Goal: Task Accomplishment & Management: Manage account settings

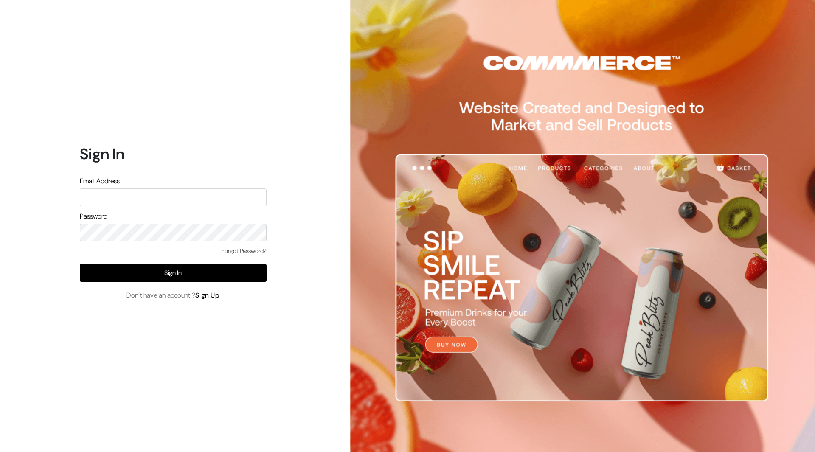
type input "demo@outdocart.in"
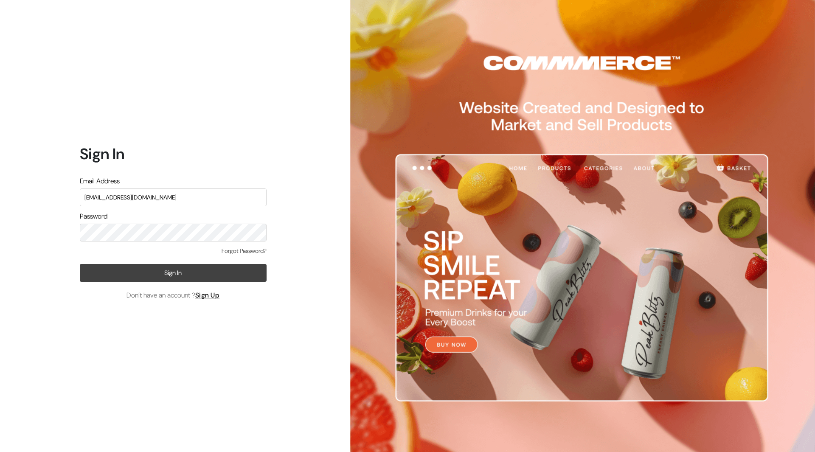
click at [187, 276] on button "Sign In" at bounding box center [173, 273] width 187 height 18
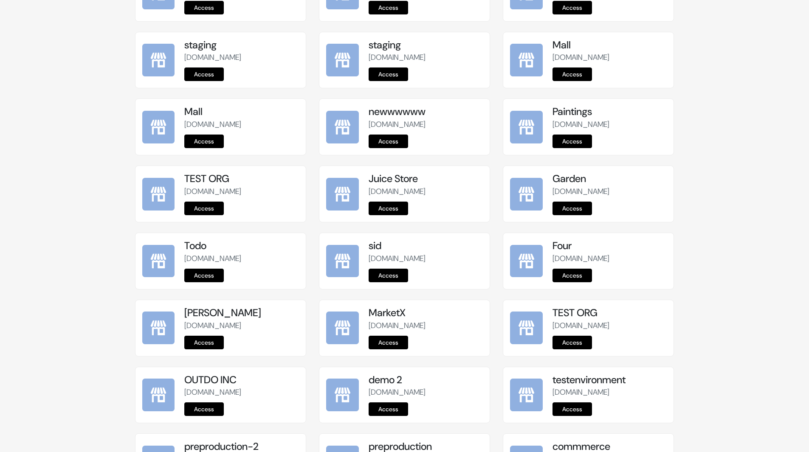
scroll to position [928, 0]
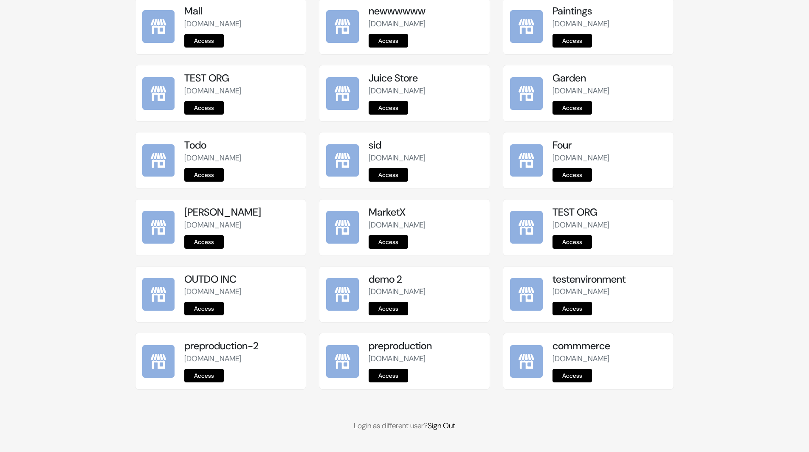
click at [393, 374] on link "Access" at bounding box center [387, 376] width 39 height 14
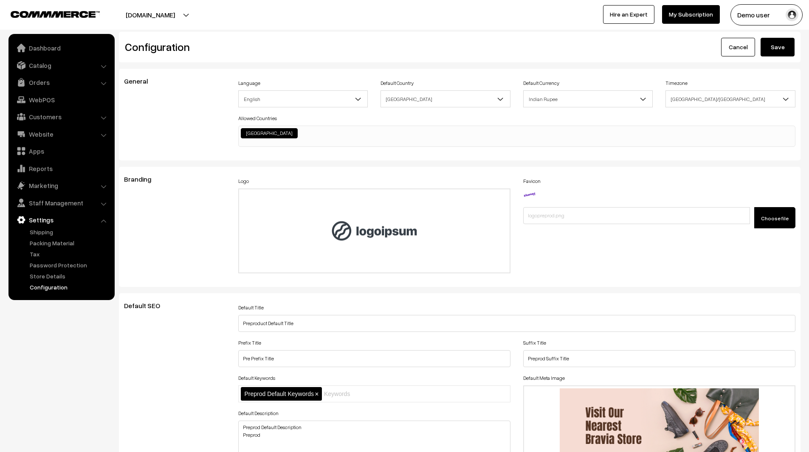
scroll to position [683, 0]
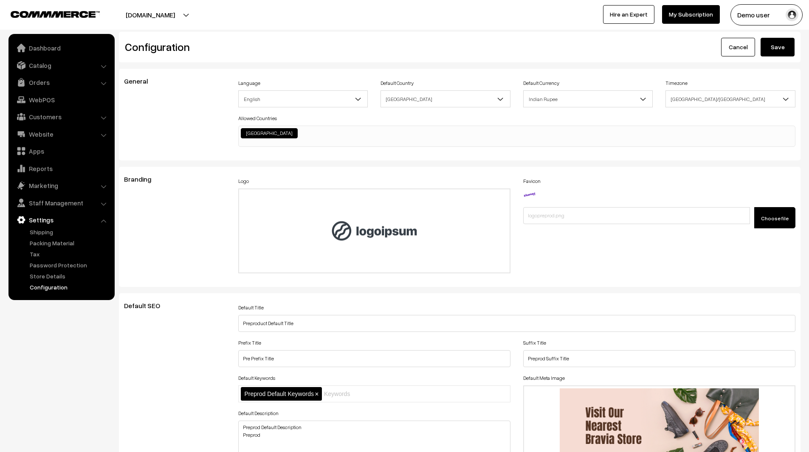
scroll to position [683, 0]
click at [49, 47] on link "Dashboard" at bounding box center [61, 47] width 101 height 15
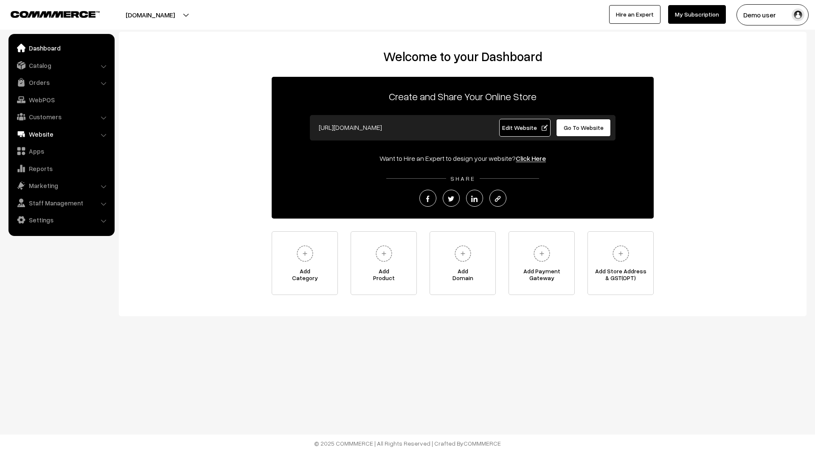
click at [45, 135] on link "Website" at bounding box center [61, 133] width 101 height 15
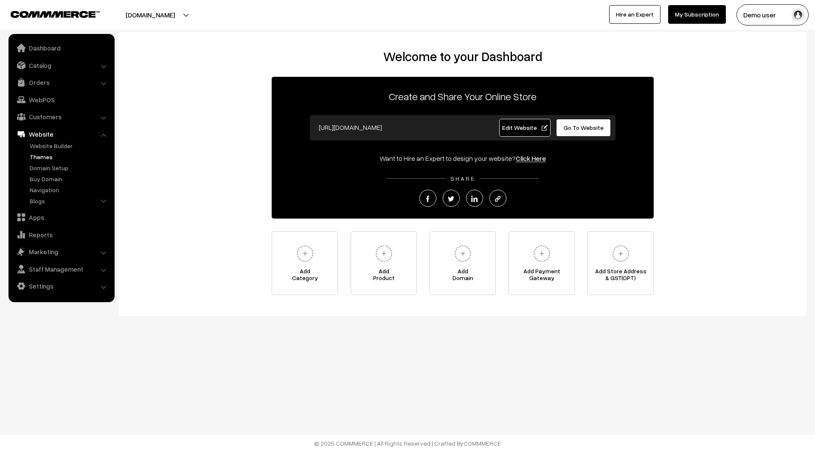
click at [44, 156] on link "Themes" at bounding box center [70, 156] width 84 height 9
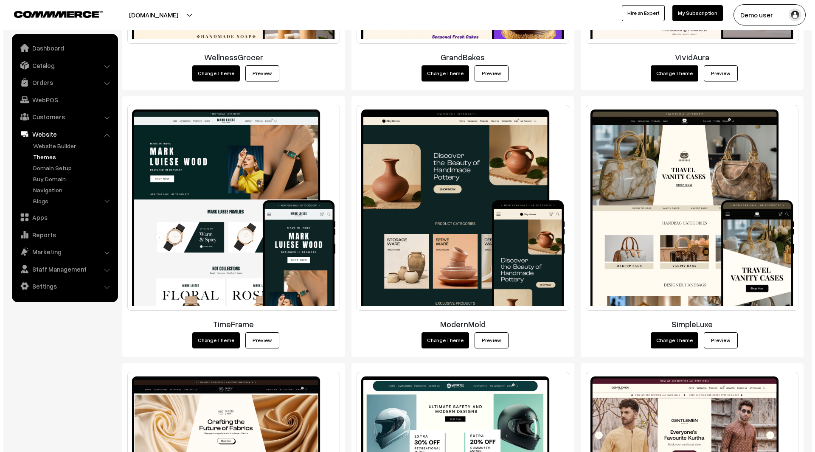
scroll to position [902, 0]
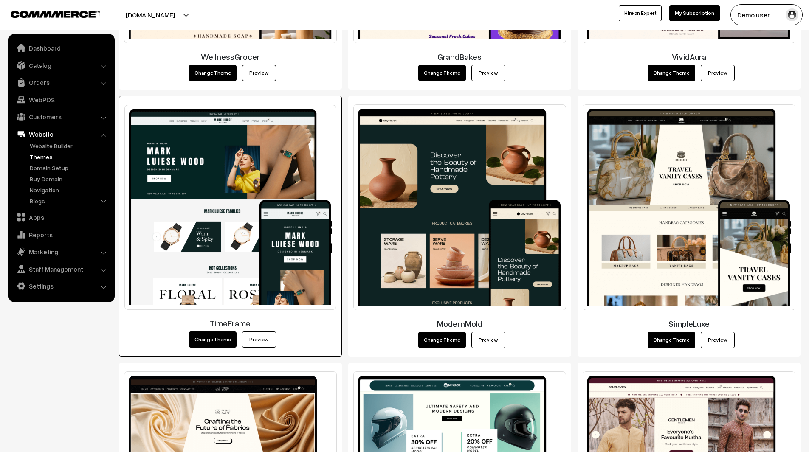
click at [222, 338] on button "Change Theme" at bounding box center [213, 340] width 48 height 16
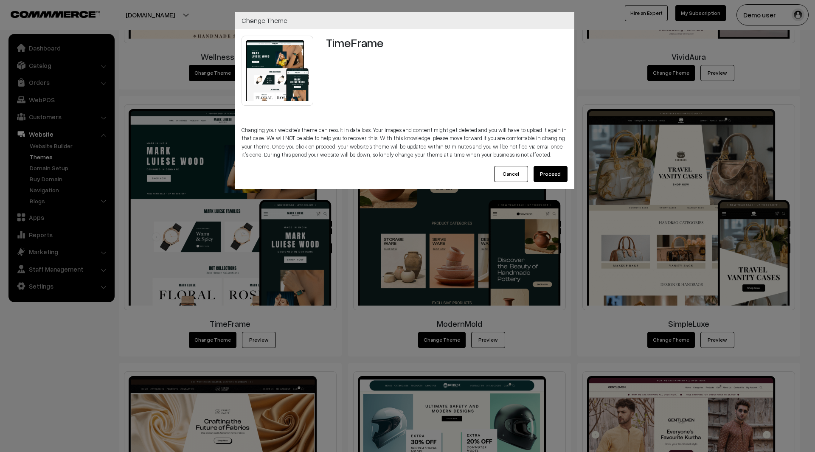
click at [559, 177] on button "Proceed" at bounding box center [551, 174] width 34 height 16
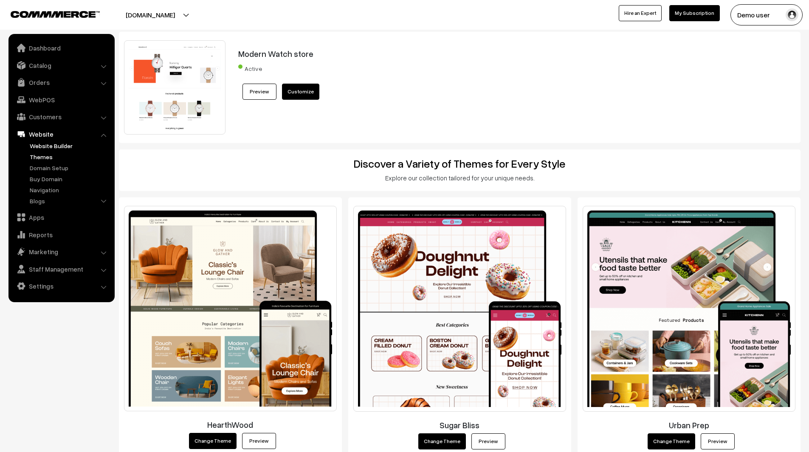
click at [51, 143] on link "Website Builder" at bounding box center [70, 145] width 84 height 9
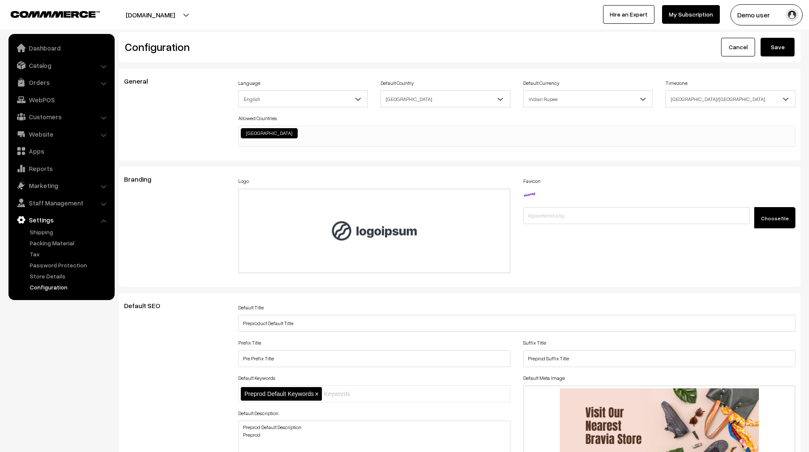
scroll to position [683, 0]
